Goal: Find contact information: Find contact information

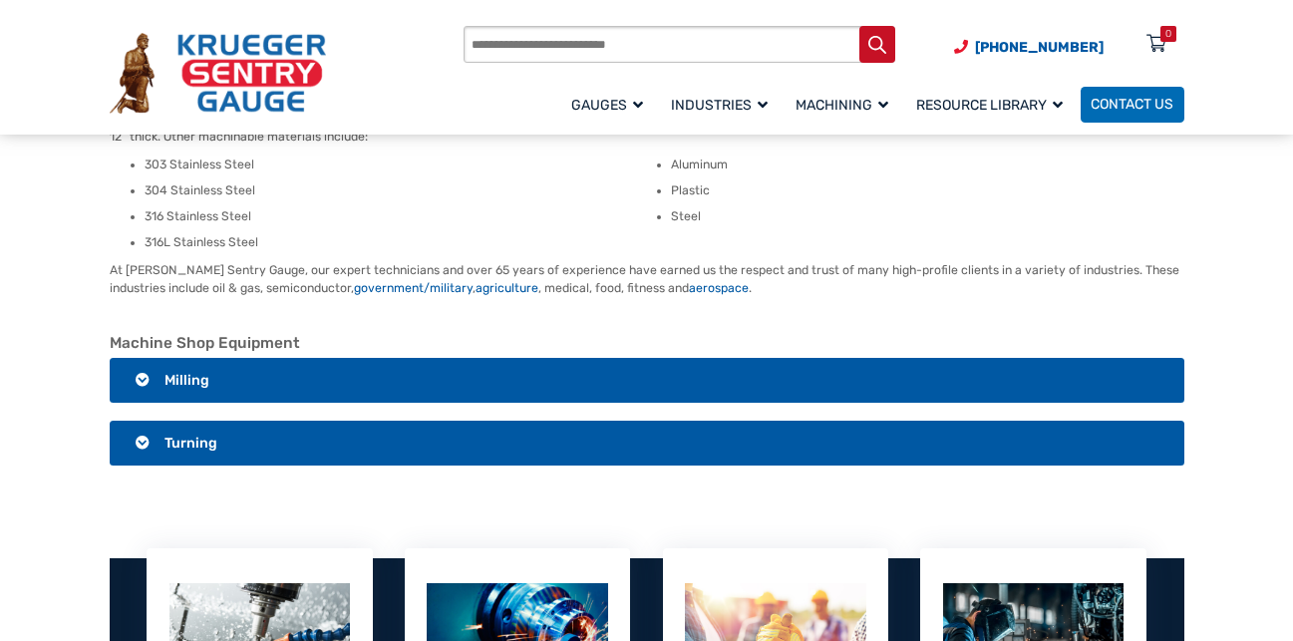
scroll to position [500, 0]
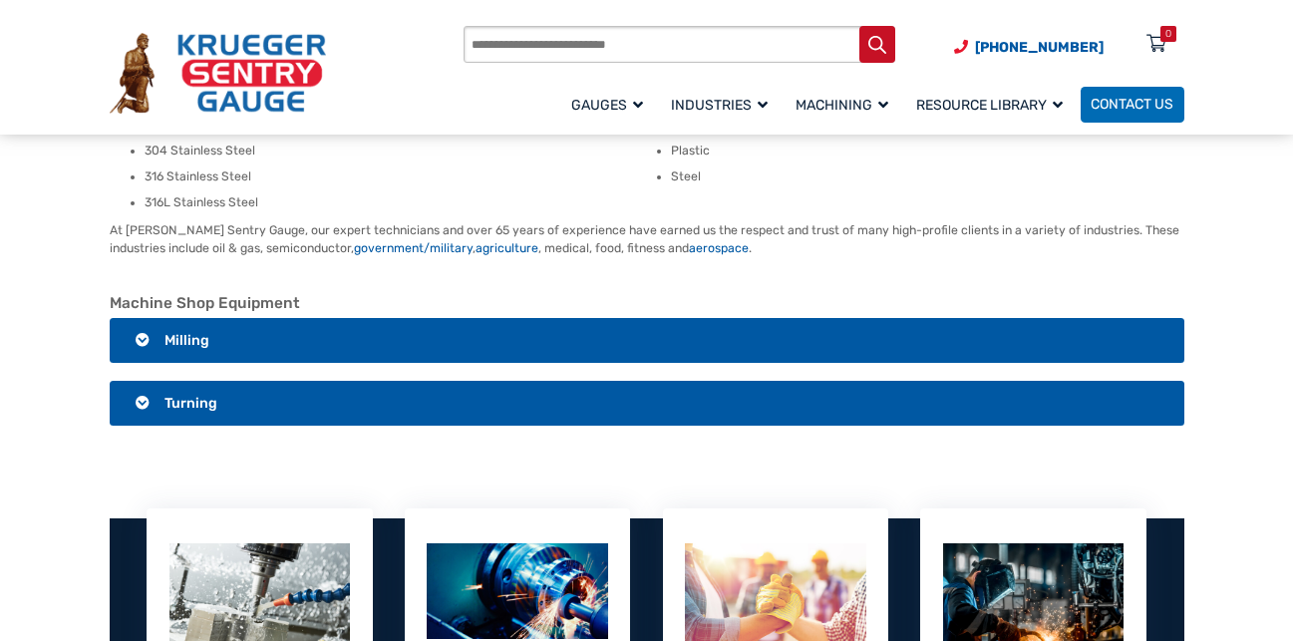
click at [501, 333] on h3 "Milling" at bounding box center [647, 341] width 1074 height 46
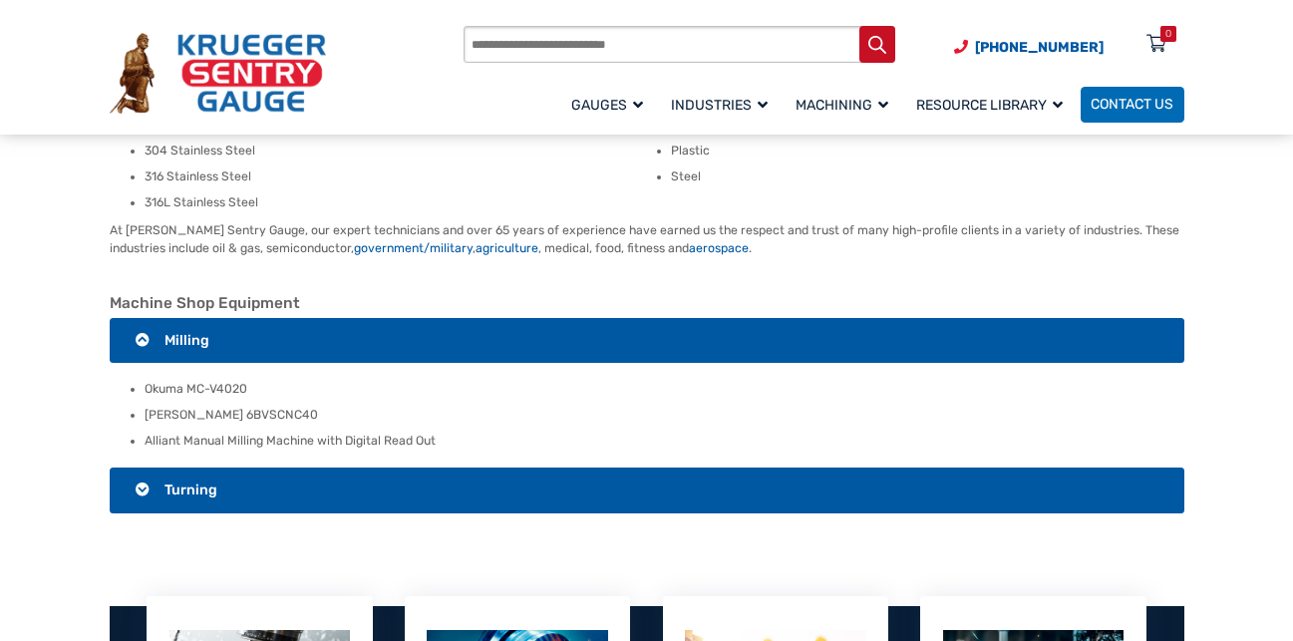
click at [479, 484] on h3 "Turning" at bounding box center [647, 490] width 1074 height 46
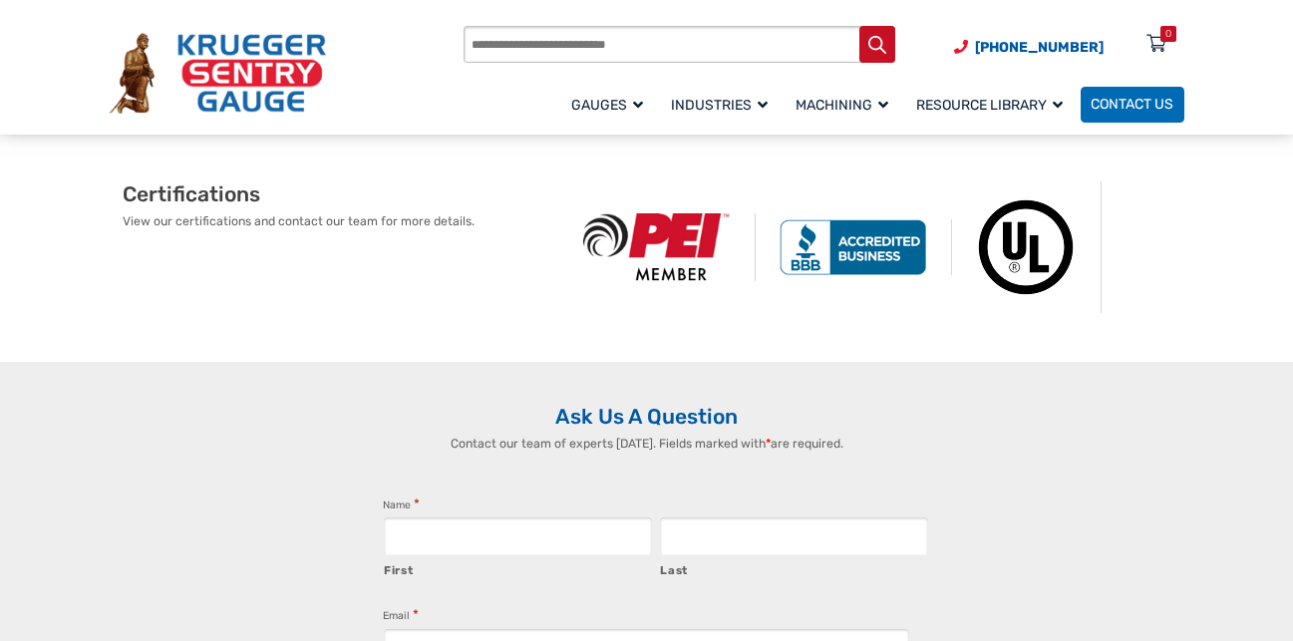
scroll to position [1388, 0]
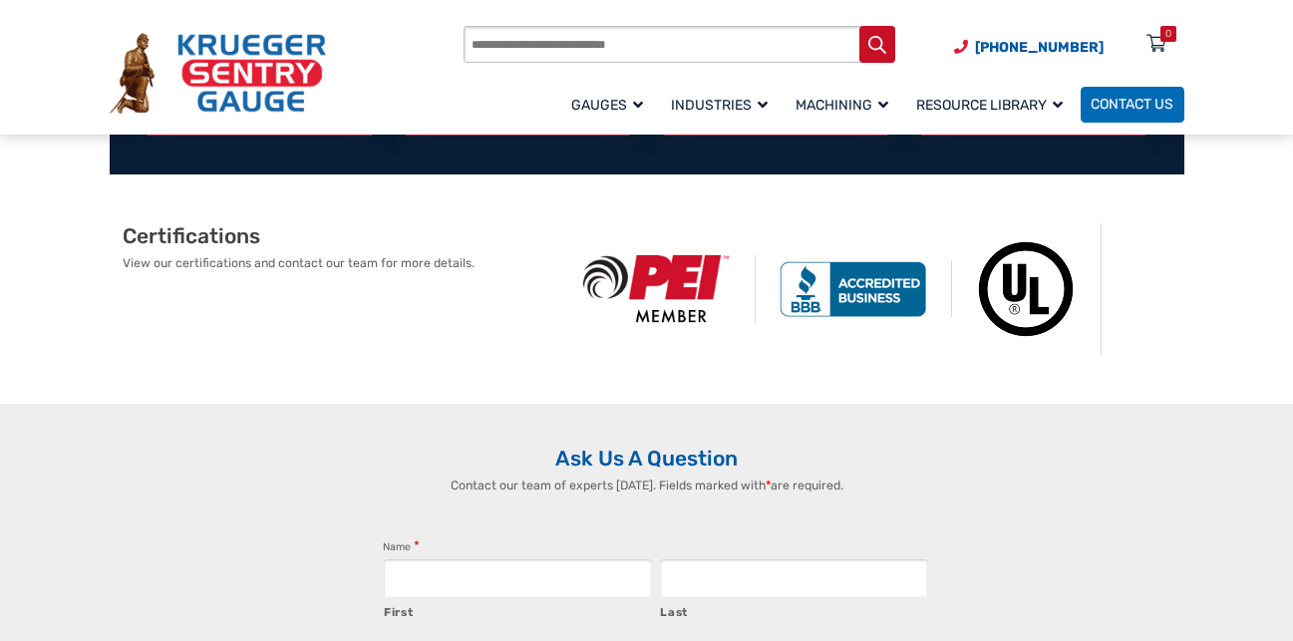
click at [709, 268] on img at bounding box center [657, 289] width 196 height 68
click at [672, 280] on img at bounding box center [657, 289] width 196 height 68
click at [890, 298] on img at bounding box center [854, 289] width 196 height 56
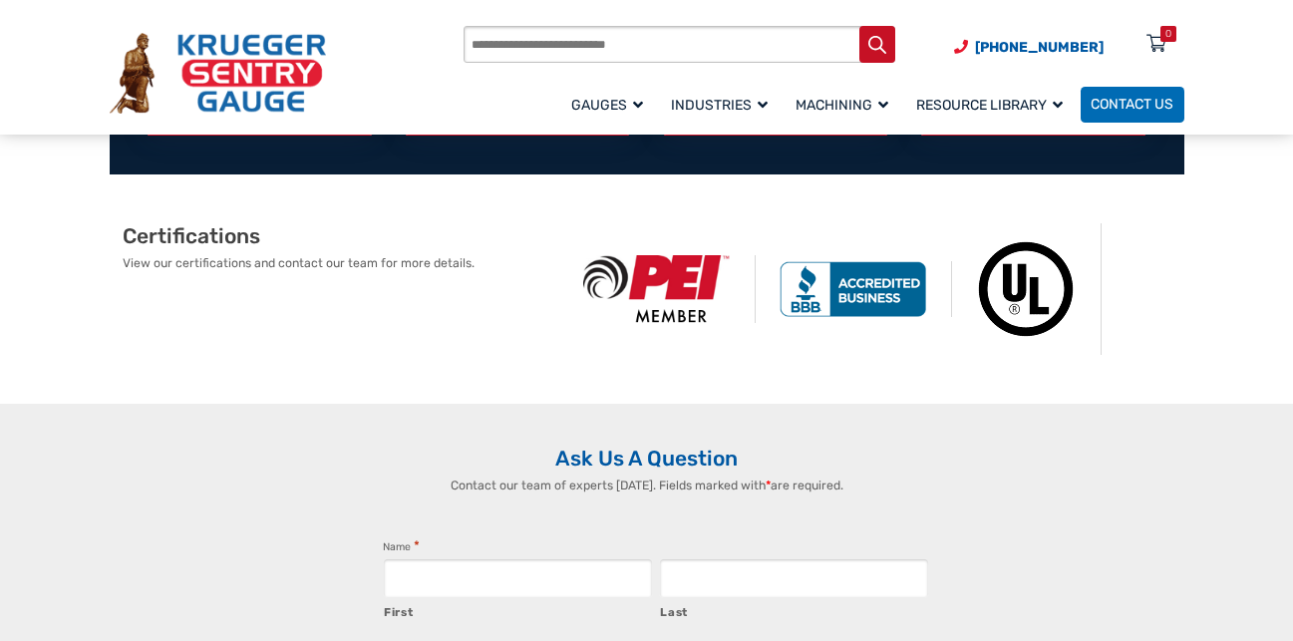
click at [890, 298] on img at bounding box center [854, 289] width 196 height 56
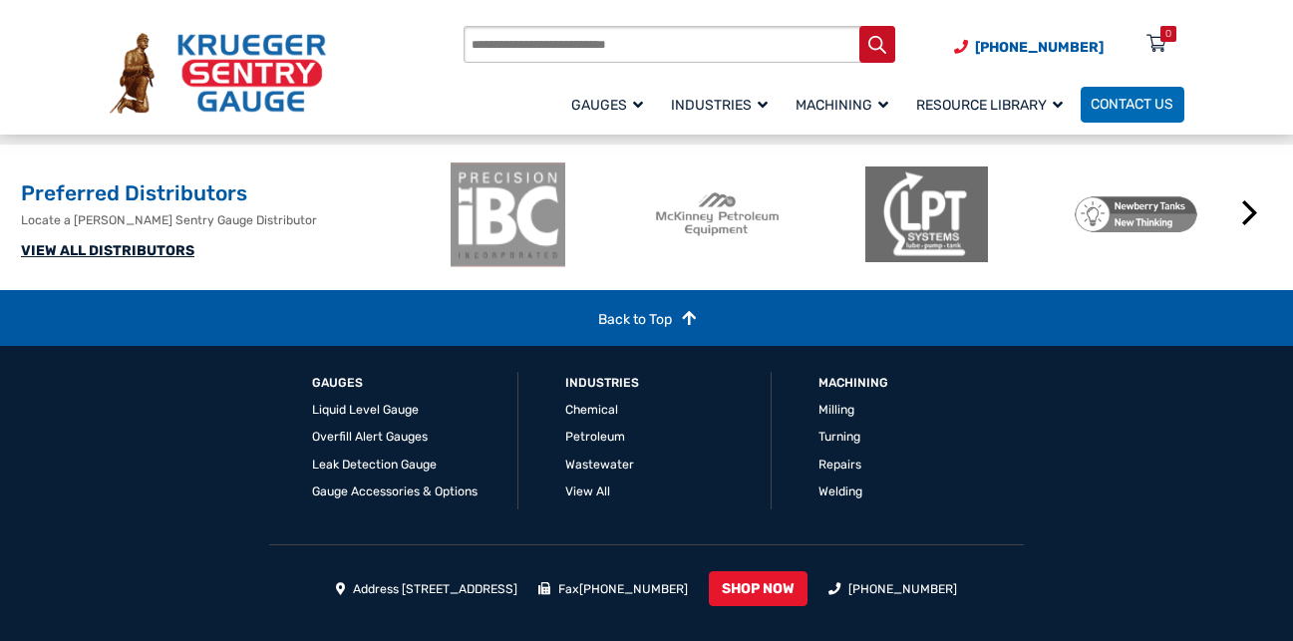
scroll to position [2560, 0]
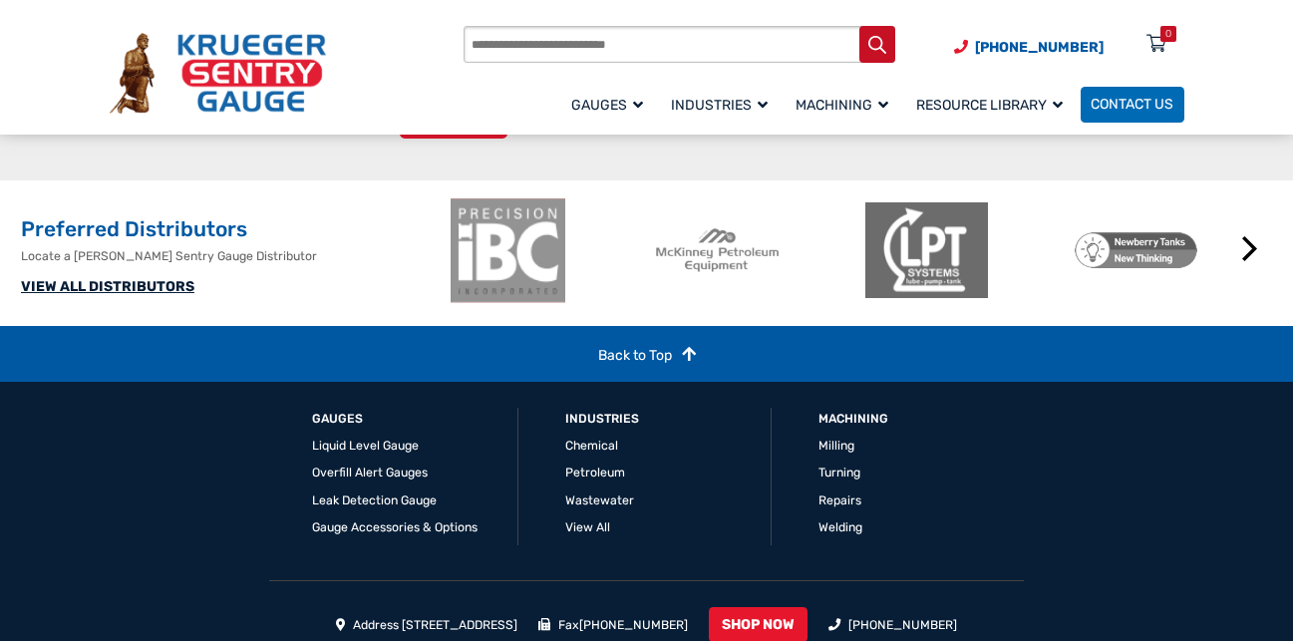
click at [510, 303] on img at bounding box center [508, 250] width 123 height 105
click at [1133, 103] on span "Contact Us" at bounding box center [1131, 105] width 83 height 17
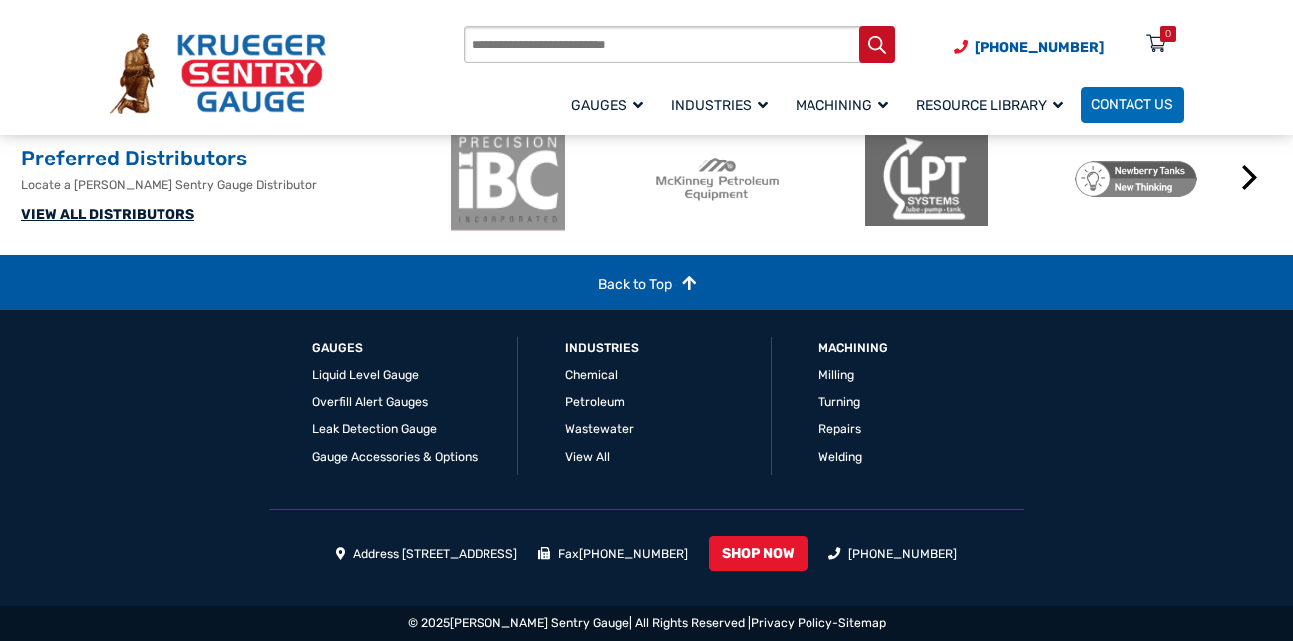
scroll to position [1456, 0]
